Goal: Find specific page/section: Find specific page/section

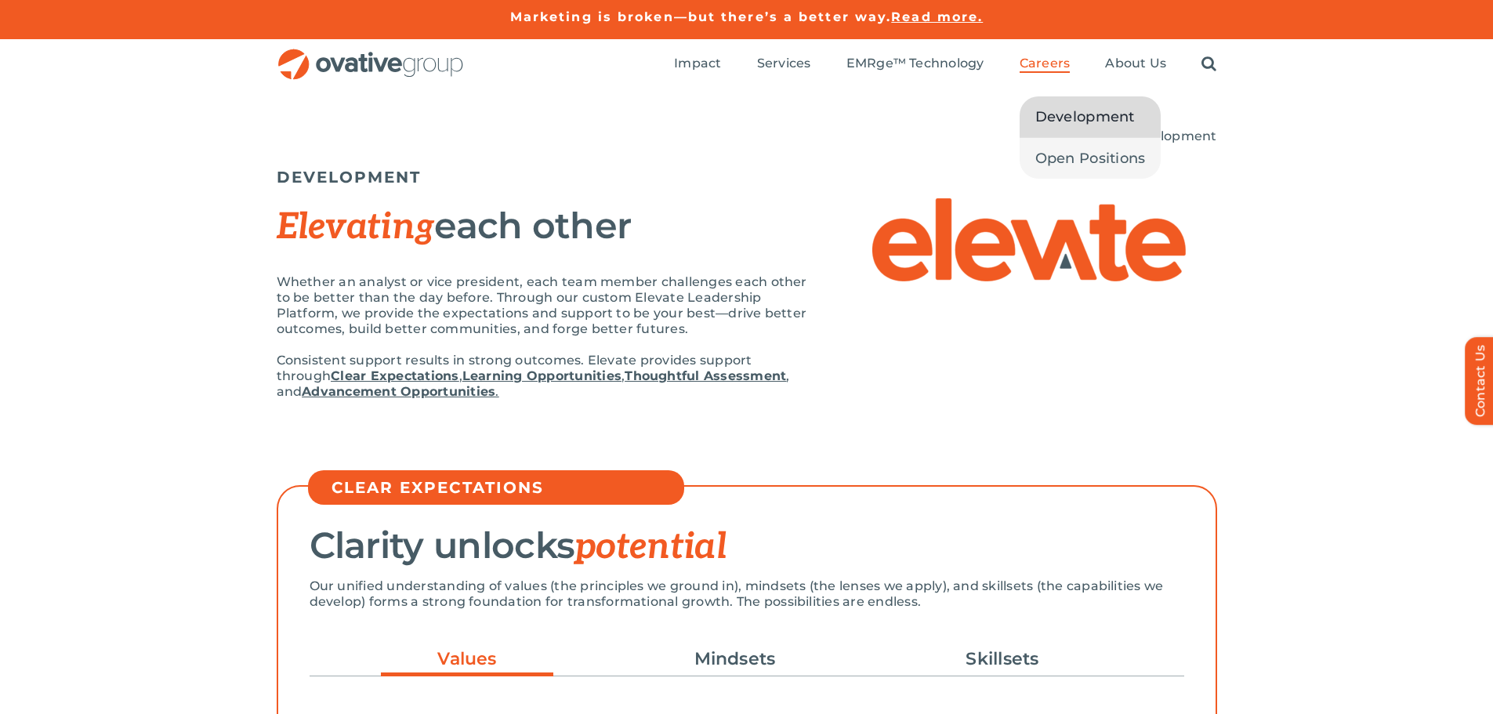
click at [1044, 60] on span "Careers" at bounding box center [1045, 64] width 51 height 16
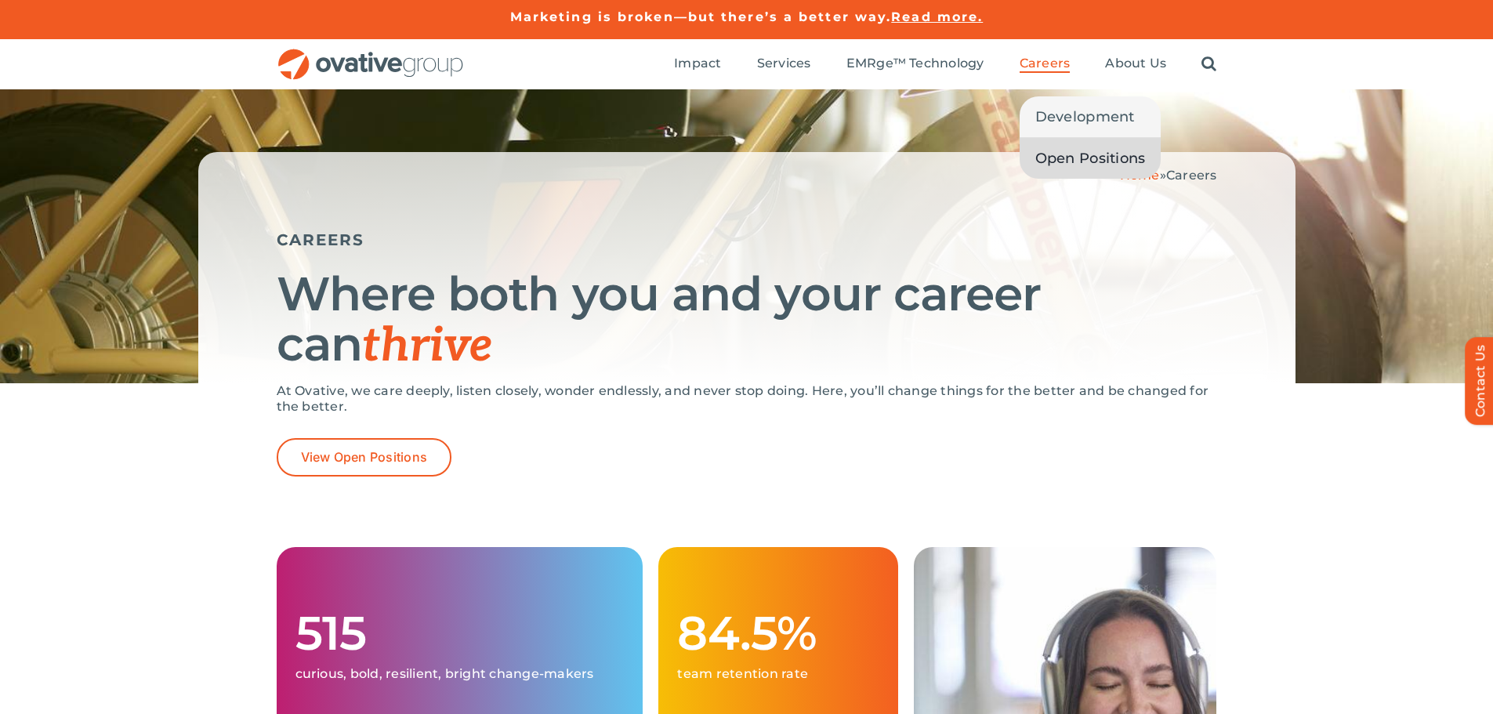
click at [1112, 146] on link "Open Positions" at bounding box center [1091, 158] width 142 height 41
